Goal: Transaction & Acquisition: Download file/media

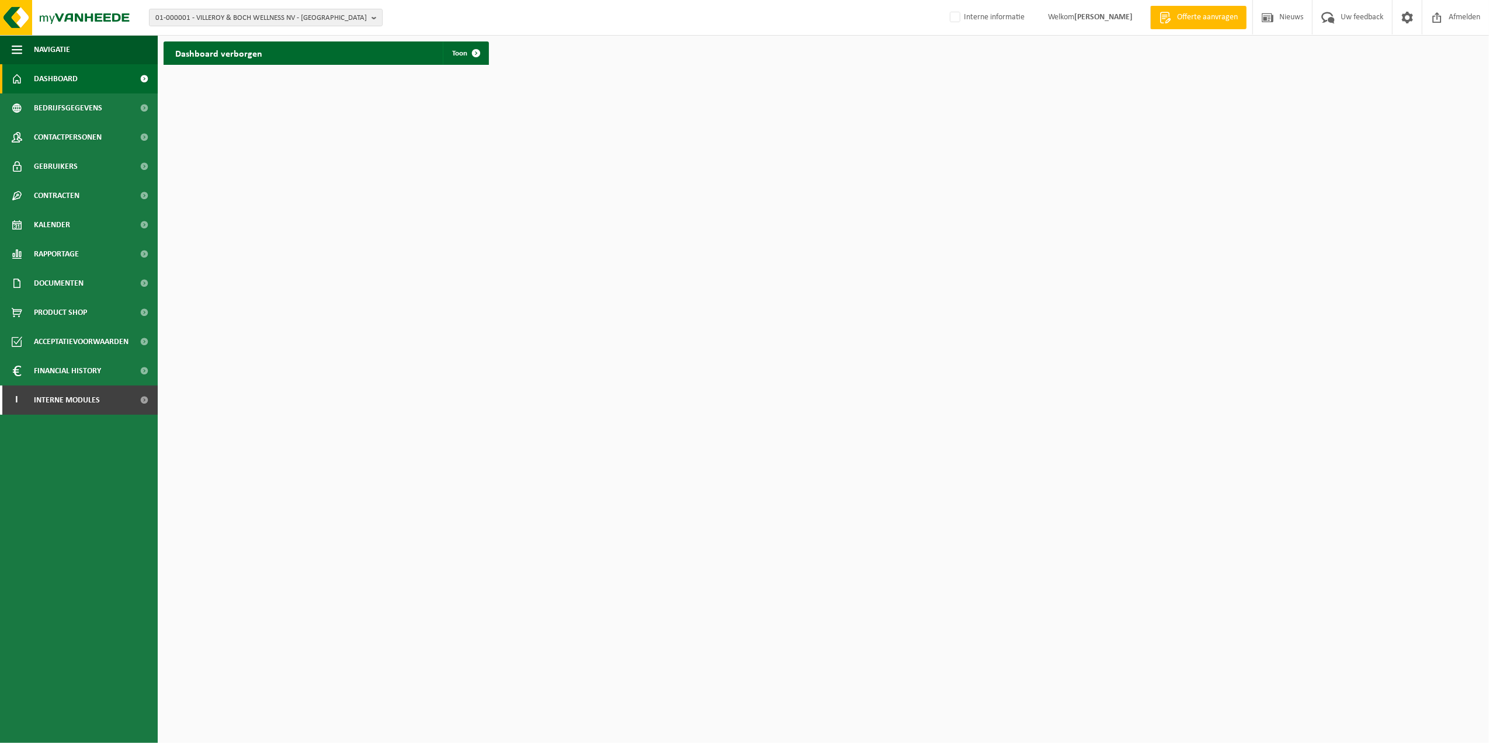
click at [360, 26] on div "01-000001 - VILLEROY & BOCH WELLNESS NV - ROESELARE 01-000001 - VILLEROY & BOCH…" at bounding box center [744, 18] width 1489 height 36
click at [348, 18] on span "01-000001 - VILLEROY & BOCH WELLNESS NV - ROESELARE" at bounding box center [260, 18] width 211 height 18
click at [284, 35] on input "text" at bounding box center [266, 36] width 228 height 15
click at [418, 15] on div "01-000001 - VILLEROY & BOCH WELLNESS NV - ROESELARE 01-000001 - VILLEROY & BOCH…" at bounding box center [744, 18] width 1489 height 36
click at [372, 19] on b "button" at bounding box center [376, 17] width 11 height 16
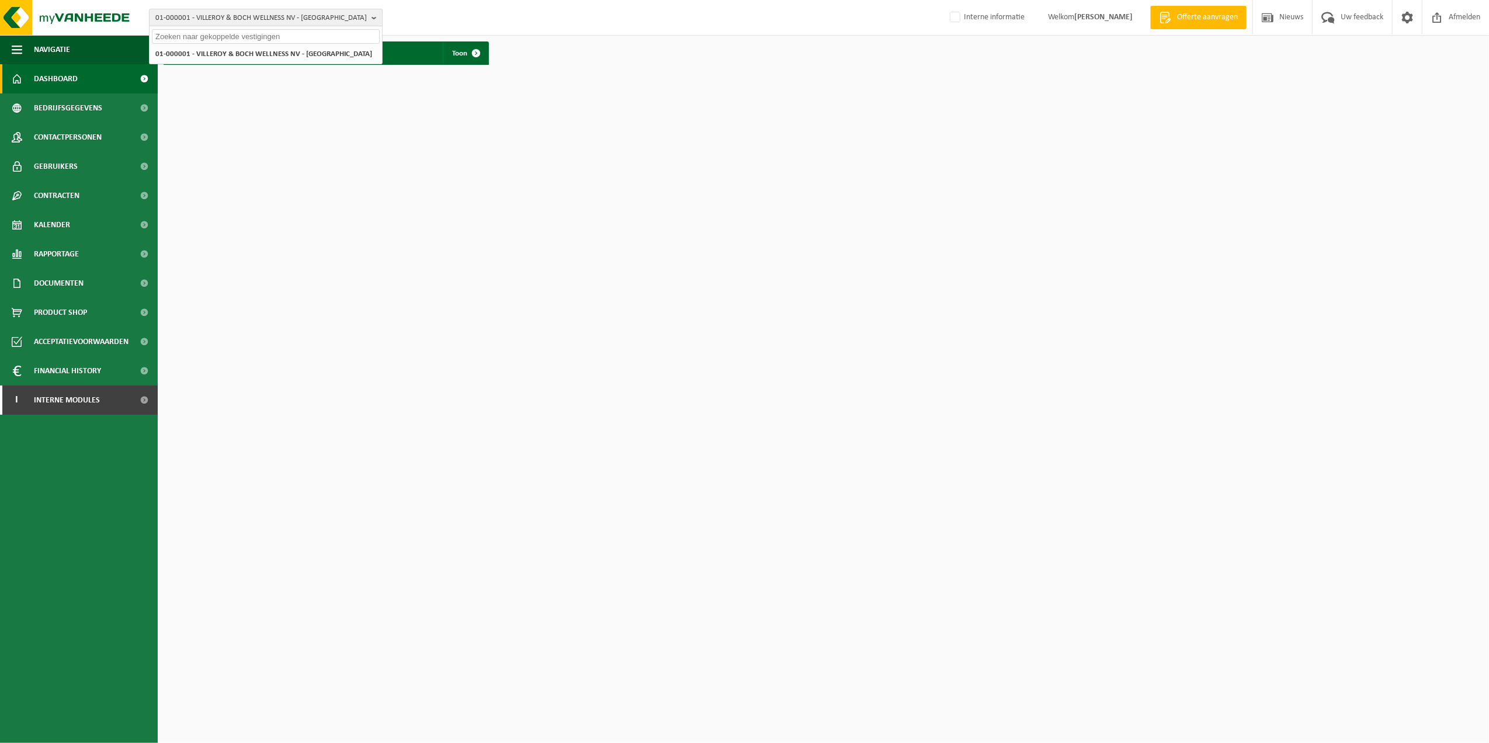
click at [372, 19] on b "button" at bounding box center [376, 17] width 11 height 16
click at [279, 6] on div "01-000001 - VILLEROY & BOCH WELLNESS NV - ROESELARE 01-000001 - VILLEROY & BOCH…" at bounding box center [744, 18] width 1489 height 36
click at [262, 22] on span "01-000001 - VILLEROY & BOCH WELLNESS NV - ROESELARE" at bounding box center [260, 18] width 211 height 18
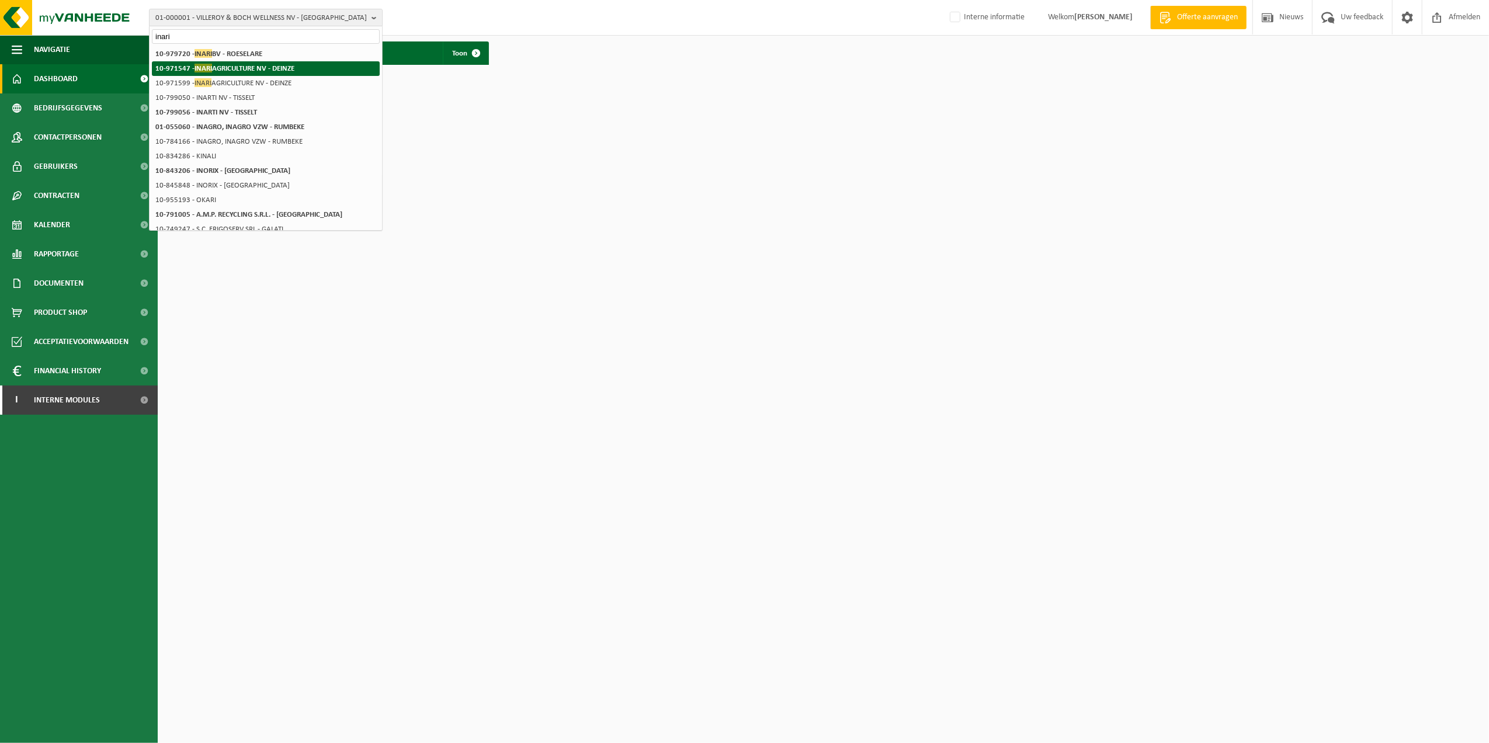
type input "inari"
click at [274, 68] on strong "10-971547 - INARI AGRICULTURE NV - DEINZE" at bounding box center [224, 68] width 139 height 9
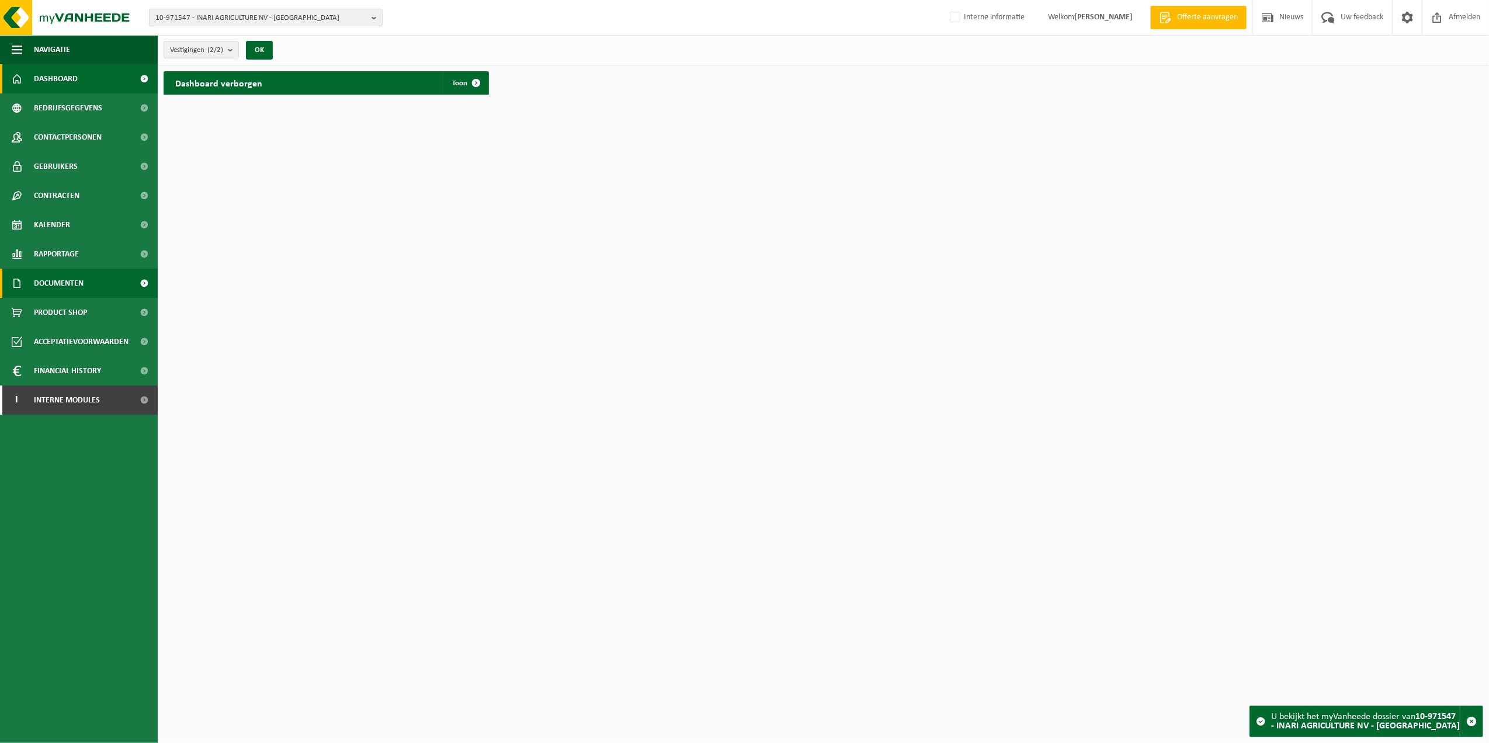
click at [73, 280] on span "Documenten" at bounding box center [59, 283] width 50 height 29
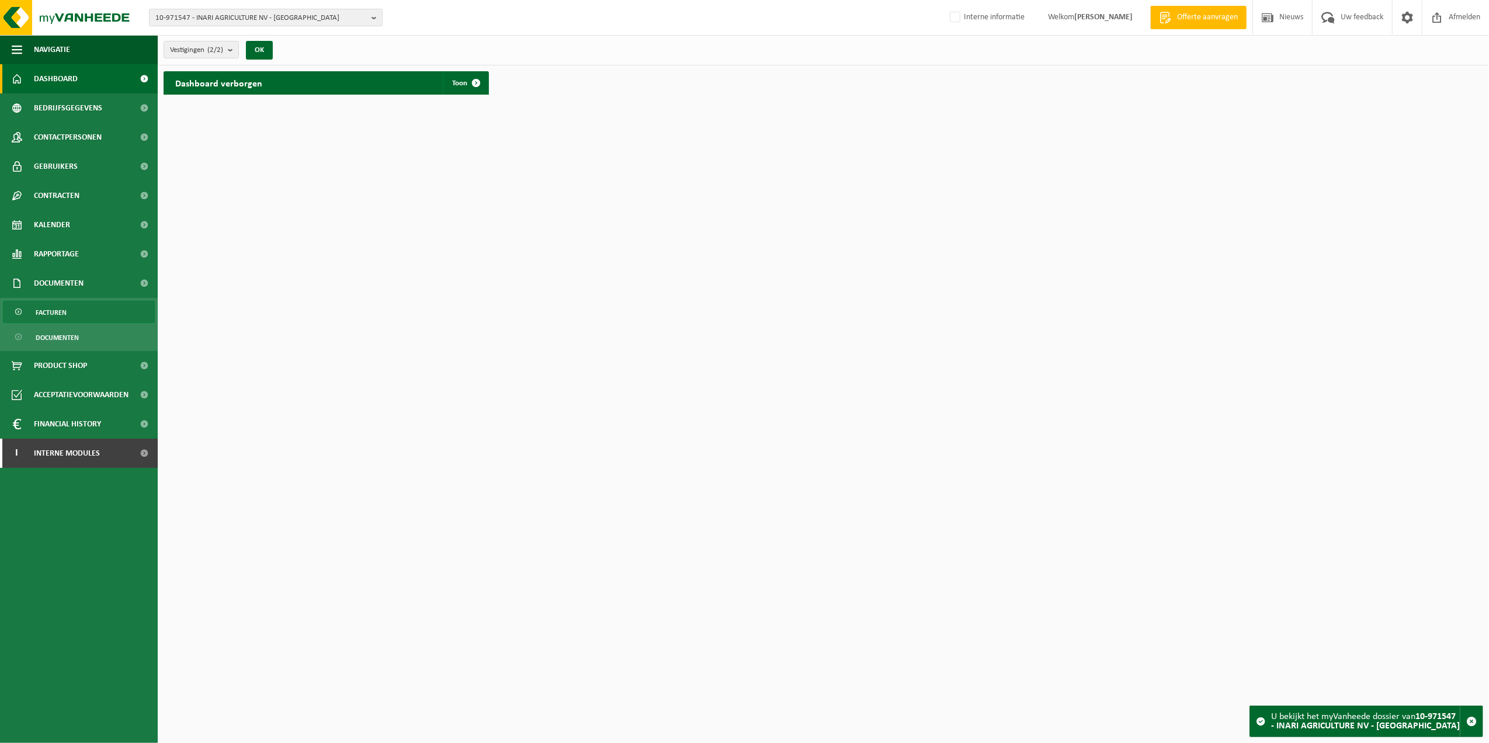
click at [100, 313] on link "Facturen" at bounding box center [79, 312] width 152 height 22
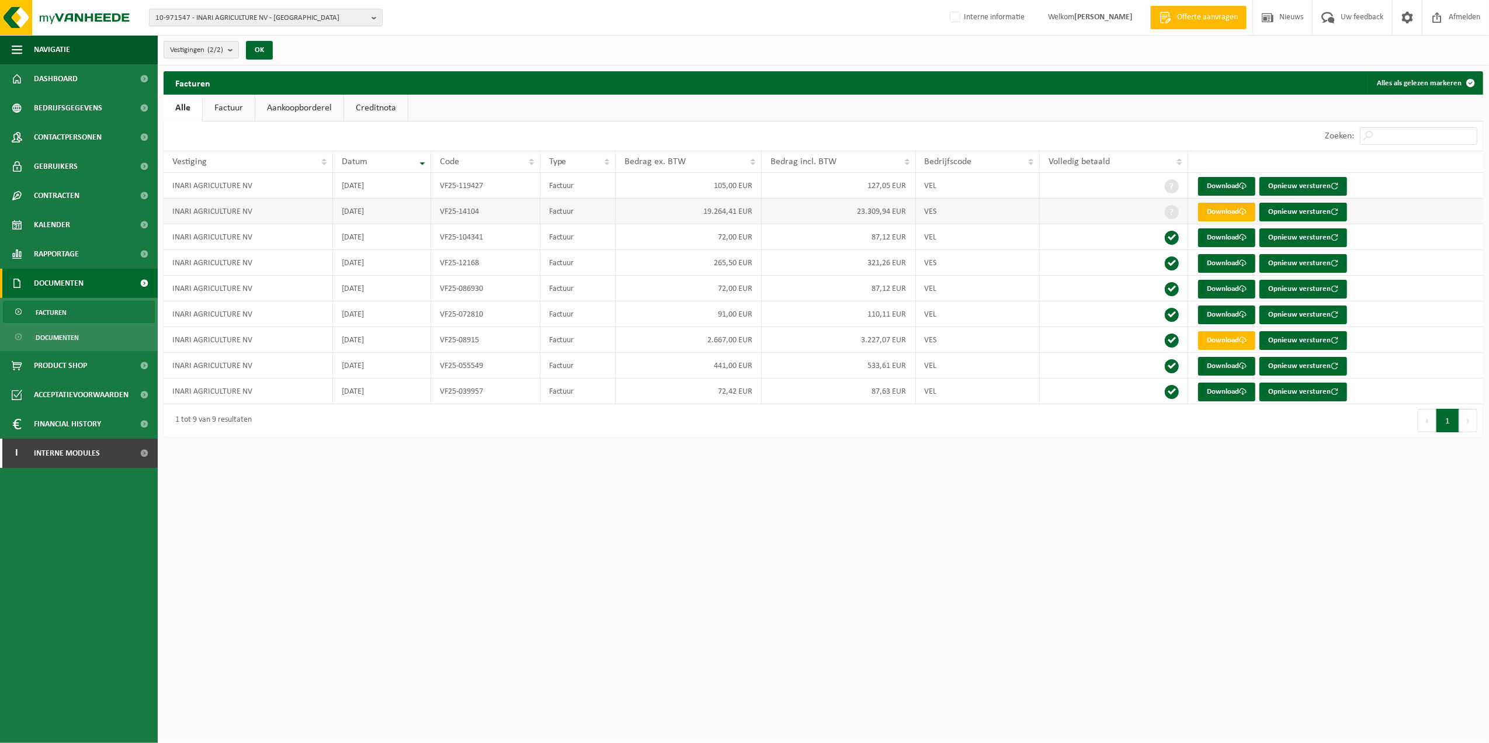
click at [1232, 207] on link "Download" at bounding box center [1226, 212] width 57 height 19
